Goal: Information Seeking & Learning: Check status

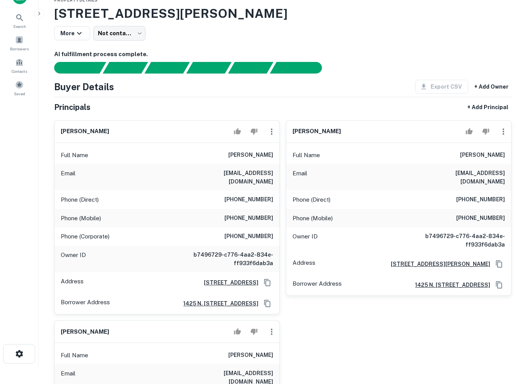
scroll to position [22, 0]
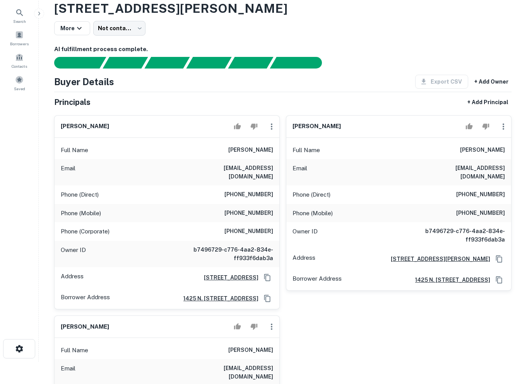
click at [299, 343] on div "leonard jamro Full Name leonard jamro Email ljamro@sbcglobal.net Phone (Direct)…" at bounding box center [279, 300] width 463 height 382
